Goal: Find specific page/section: Find specific page/section

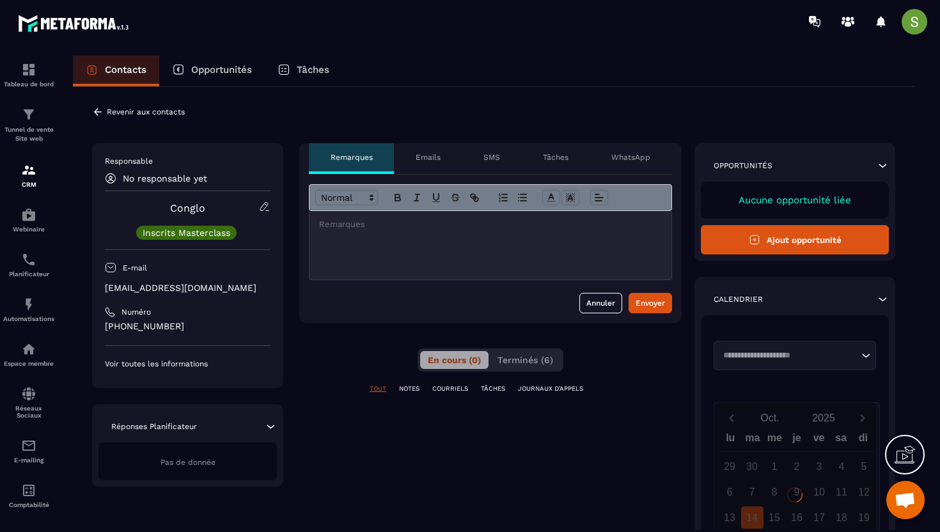
click at [198, 290] on p "[EMAIL_ADDRESS][DOMAIN_NAME]" at bounding box center [188, 288] width 166 height 12
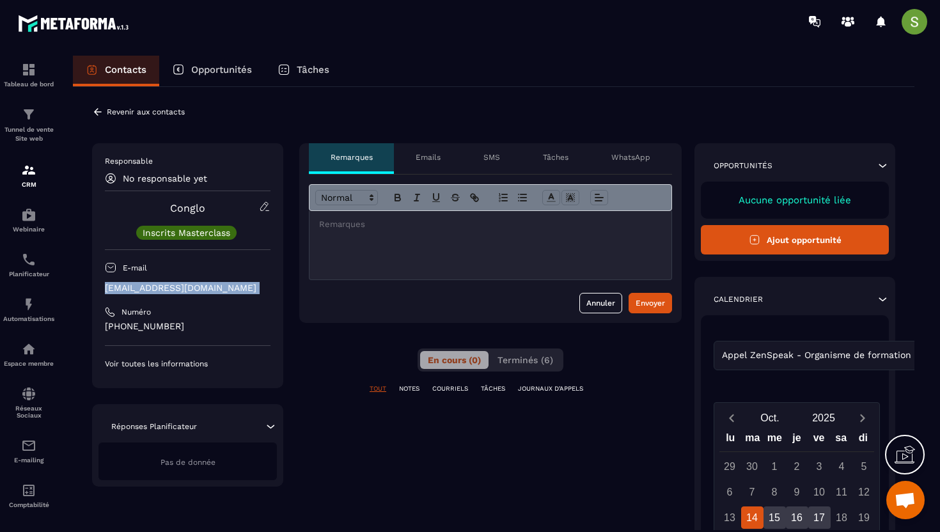
click at [198, 290] on p "[EMAIL_ADDRESS][DOMAIN_NAME]" at bounding box center [188, 288] width 166 height 12
copy div "[EMAIL_ADDRESS][DOMAIN_NAME]"
click at [97, 116] on icon at bounding box center [98, 112] width 12 height 12
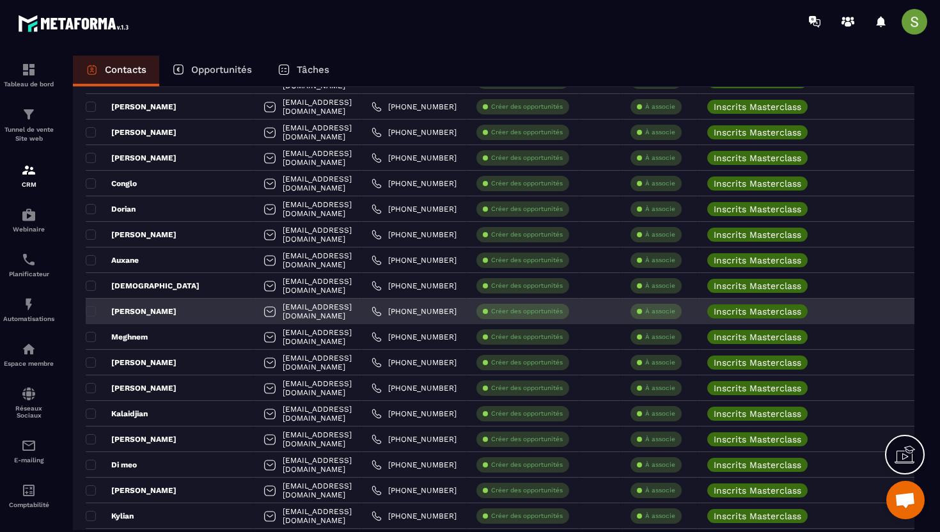
scroll to position [1199, 0]
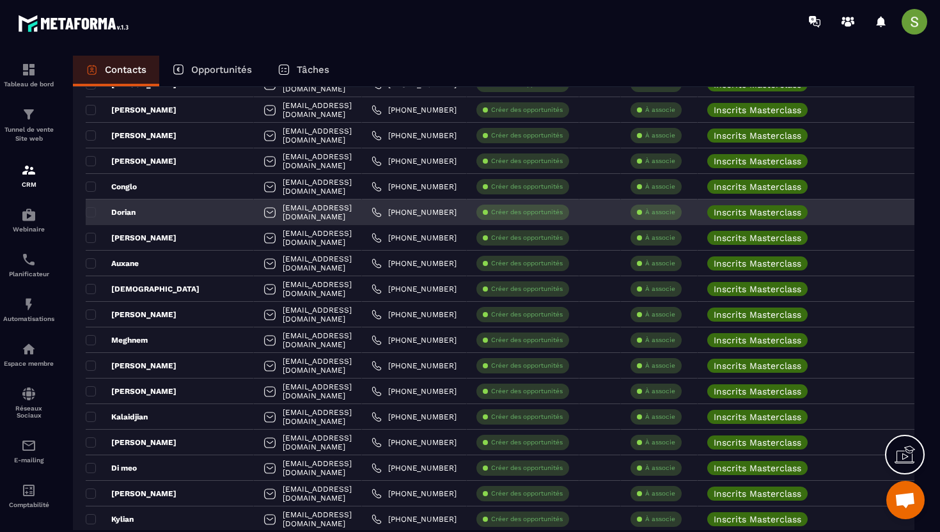
click at [144, 210] on div "Dorian" at bounding box center [170, 212] width 168 height 26
